Goal: Book appointment/travel/reservation

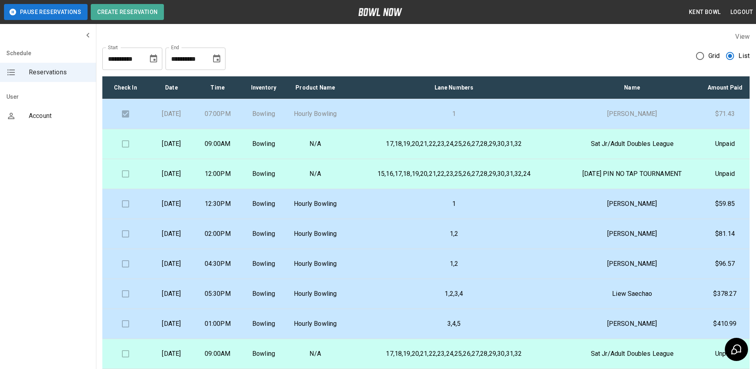
click at [287, 217] on td "Bowling" at bounding box center [264, 204] width 46 height 30
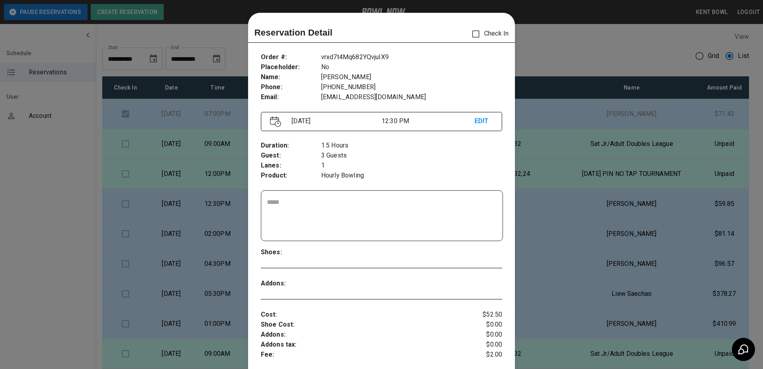
scroll to position [13, 0]
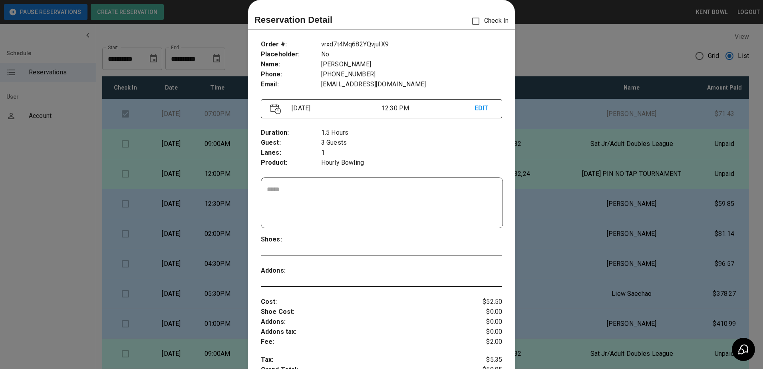
click at [36, 205] on div at bounding box center [381, 184] width 763 height 369
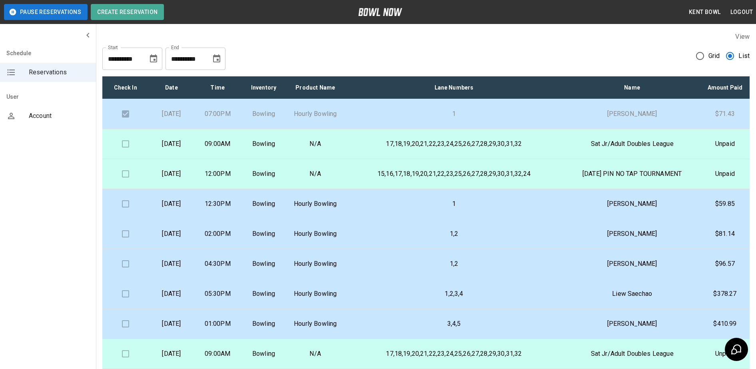
click at [280, 239] on p "Bowling" at bounding box center [263, 234] width 33 height 10
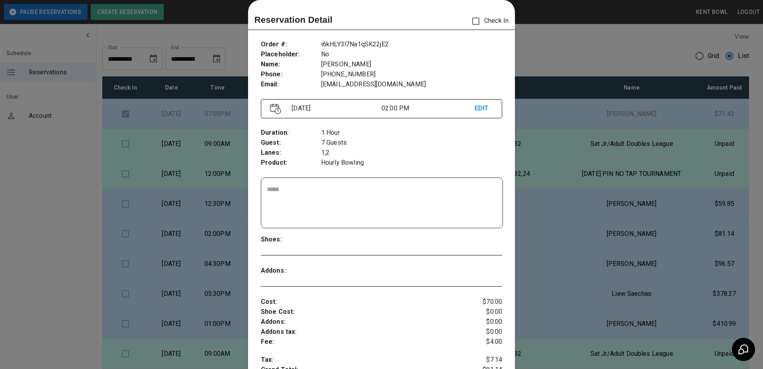
click at [26, 209] on div at bounding box center [381, 184] width 763 height 369
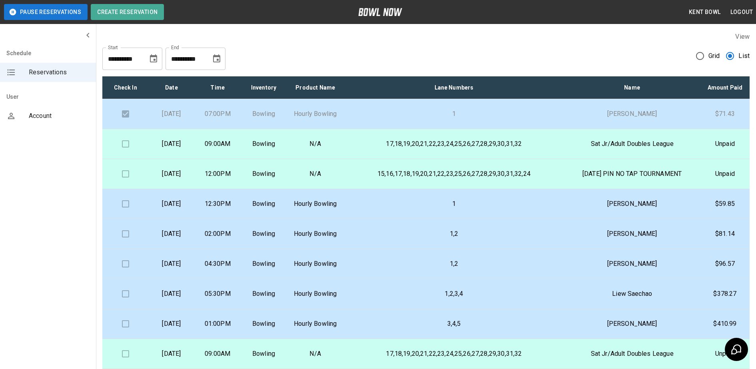
click at [194, 279] on td "[DATE]" at bounding box center [171, 264] width 46 height 30
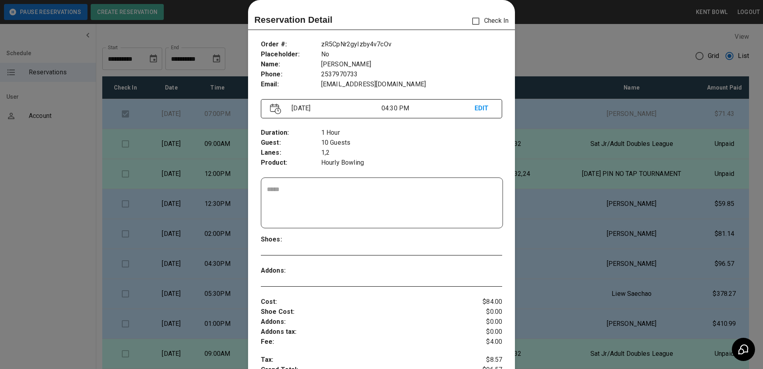
click at [36, 303] on div at bounding box center [381, 184] width 763 height 369
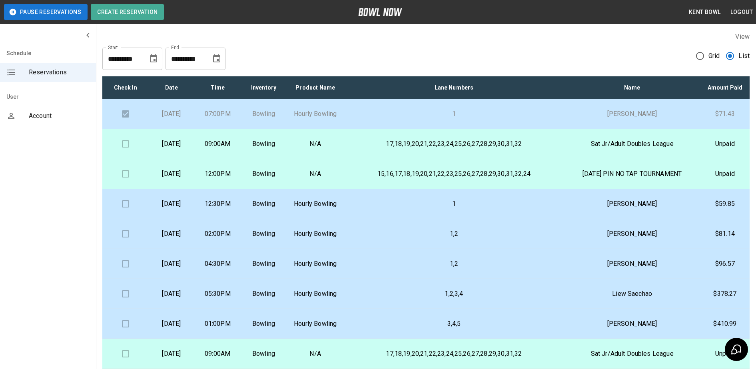
click at [194, 219] on td "[DATE]" at bounding box center [171, 204] width 46 height 30
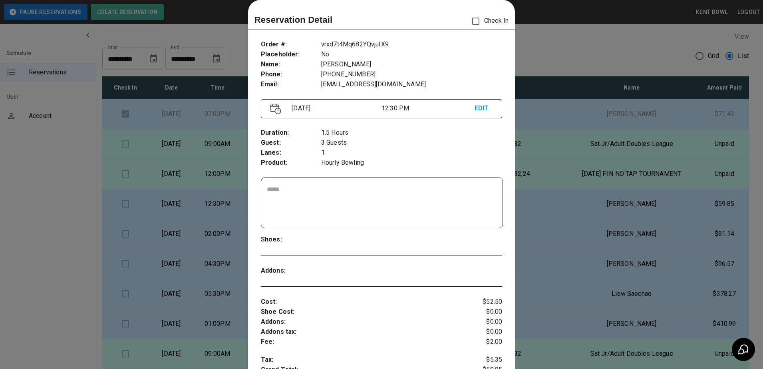
click at [31, 204] on div at bounding box center [381, 184] width 763 height 369
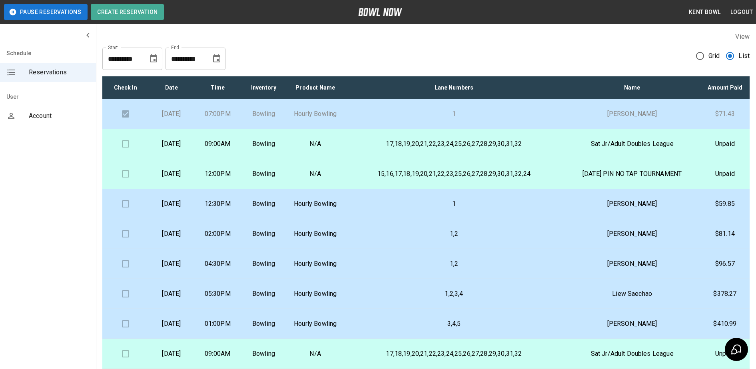
click at [194, 249] on td "[DATE]" at bounding box center [171, 234] width 46 height 30
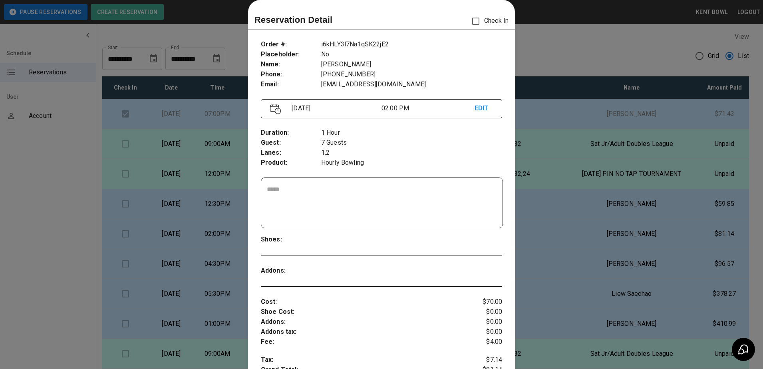
click at [65, 174] on div at bounding box center [381, 184] width 763 height 369
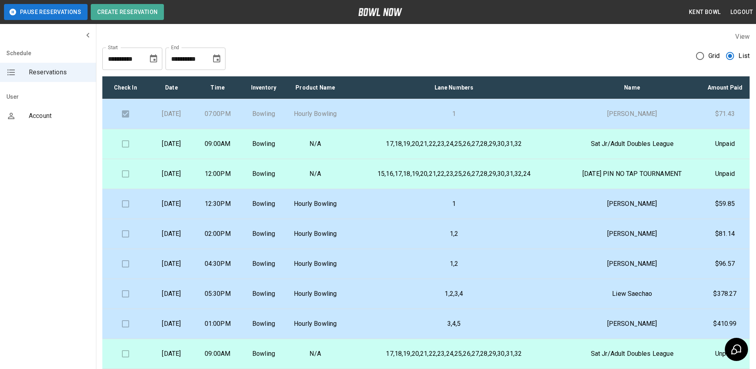
click at [234, 269] on p "04:30PM" at bounding box center [217, 264] width 33 height 10
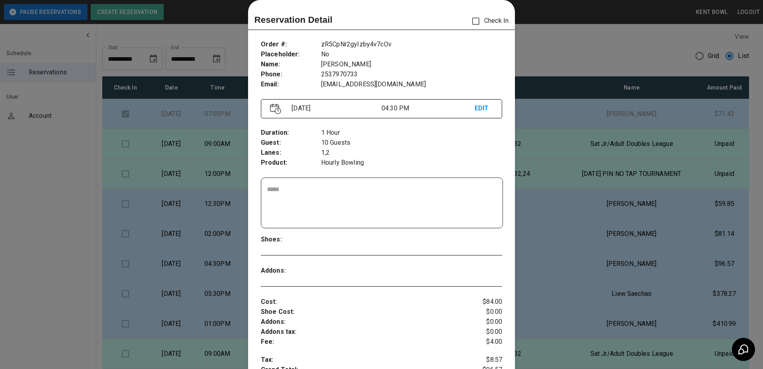
click at [59, 192] on div at bounding box center [381, 184] width 763 height 369
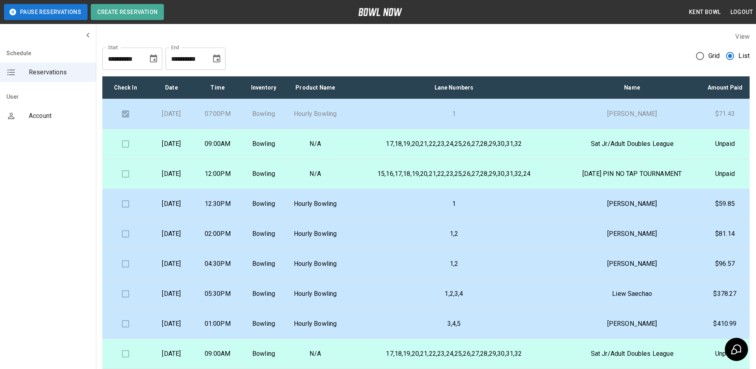
click at [280, 298] on p "Bowling" at bounding box center [263, 294] width 33 height 10
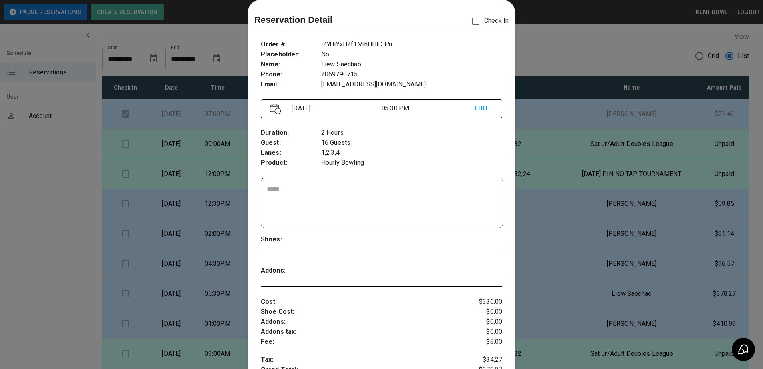
click at [38, 166] on div at bounding box center [381, 184] width 763 height 369
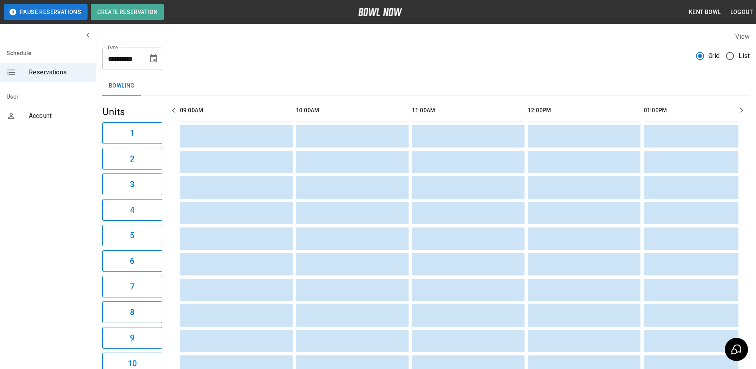
scroll to position [0, 1309]
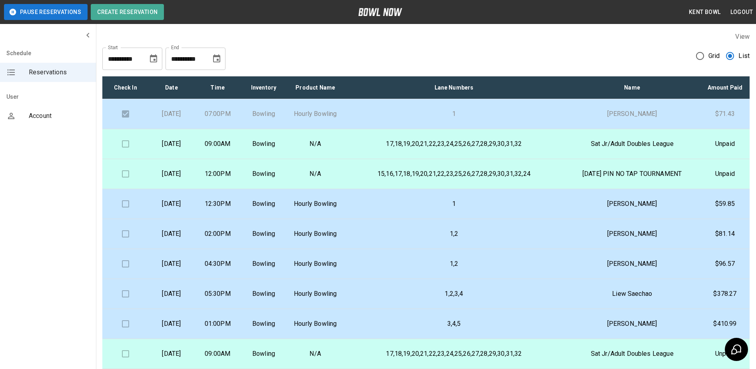
click at [462, 269] on p "1,2" at bounding box center [453, 264] width 207 height 10
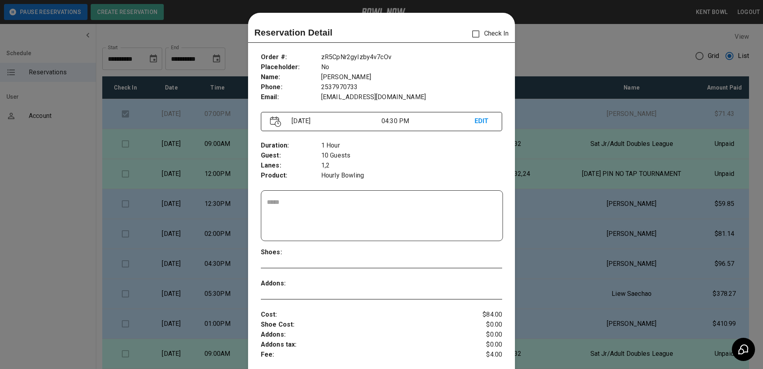
scroll to position [13, 0]
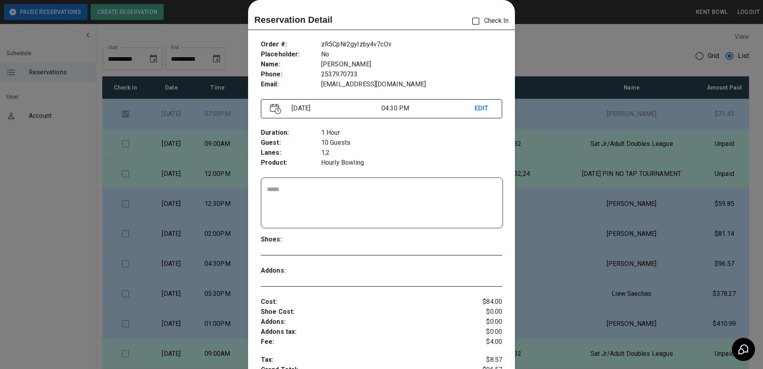
click at [31, 169] on div at bounding box center [381, 184] width 763 height 369
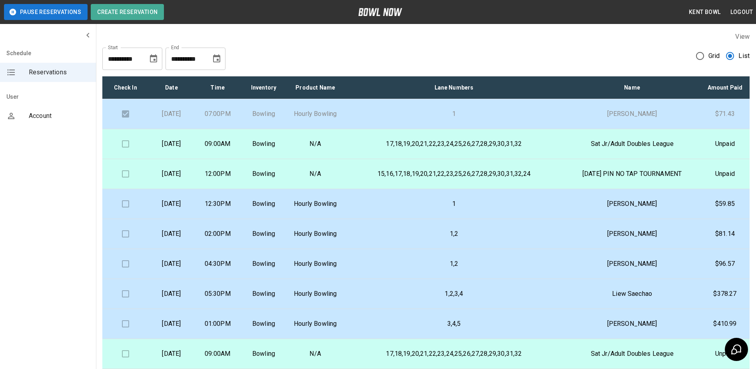
click at [336, 298] on p "Hourly Bowling" at bounding box center [315, 294] width 44 height 10
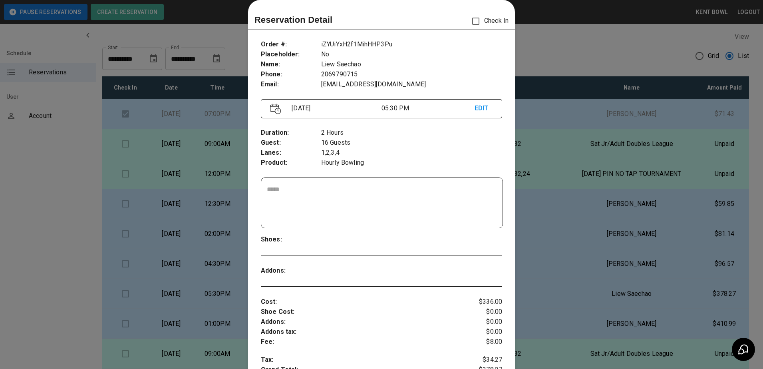
click at [22, 161] on div at bounding box center [381, 184] width 763 height 369
